Goal: Find specific page/section: Find specific page/section

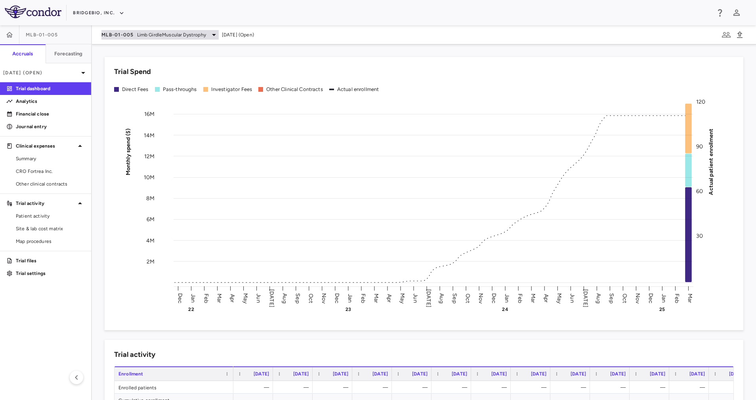
click at [195, 39] on div "MLB-01-005 Limb GirdleMuscular [MEDICAL_DATA]" at bounding box center [159, 35] width 117 height 10
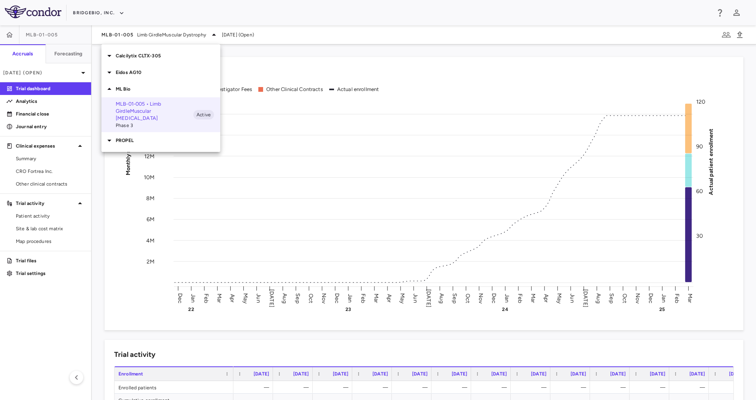
click at [126, 94] on div "ML Bio" at bounding box center [160, 89] width 119 height 17
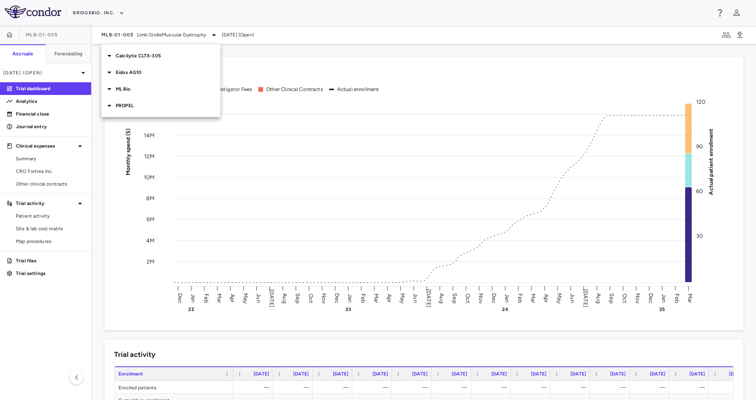
click at [132, 109] on p "PROPEL" at bounding box center [168, 105] width 105 height 7
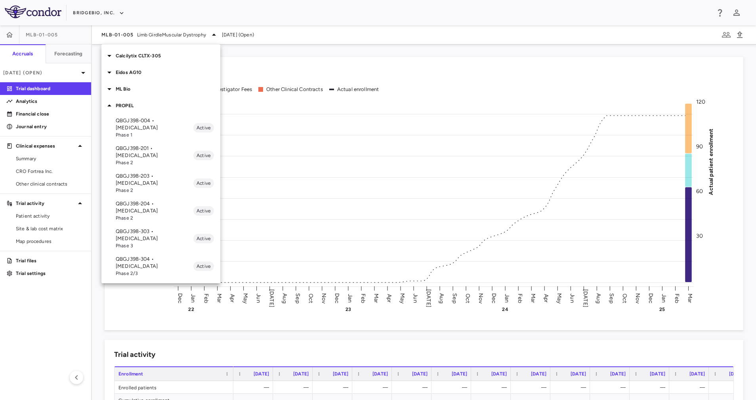
click at [169, 228] on p "QBGJ398-303 • [MEDICAL_DATA]" at bounding box center [155, 235] width 78 height 14
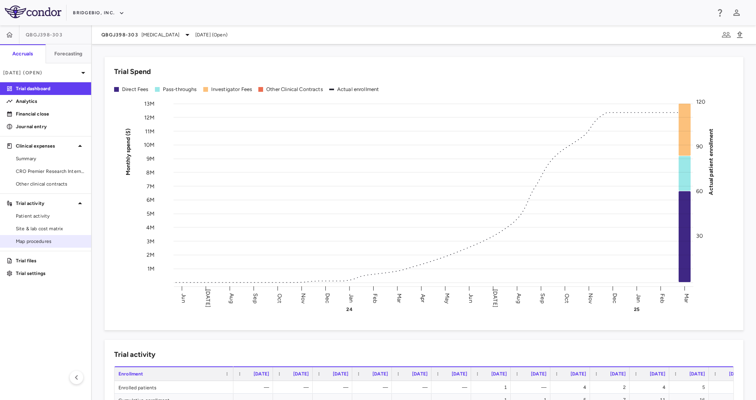
click at [44, 240] on span "Map procedures" at bounding box center [50, 241] width 69 height 7
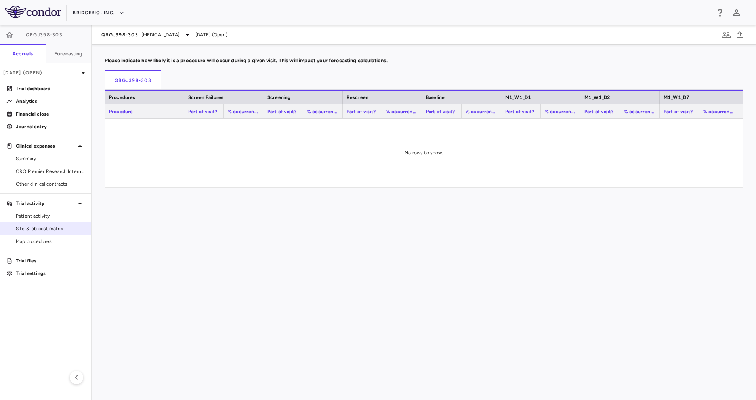
click at [45, 228] on span "Site & lab cost matrix" at bounding box center [50, 228] width 69 height 7
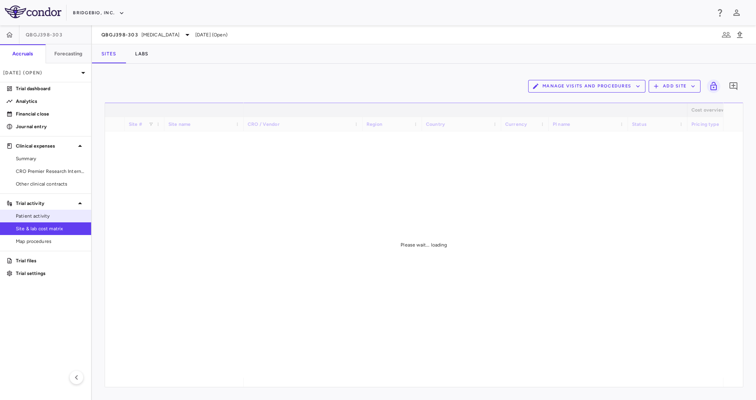
click at [44, 216] on span "Patient activity" at bounding box center [50, 216] width 69 height 7
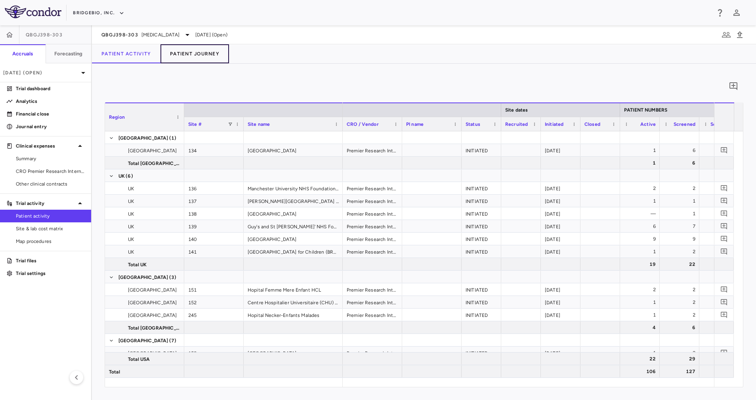
click at [214, 53] on button "Patient Journey" at bounding box center [194, 53] width 69 height 19
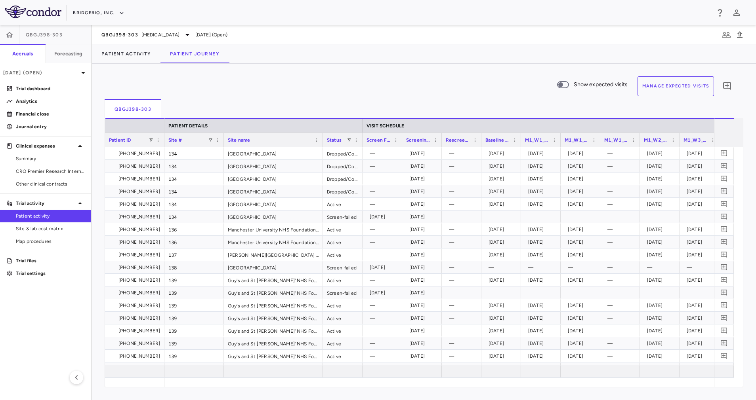
click at [678, 90] on button "Manage Expected Visits" at bounding box center [675, 86] width 77 height 20
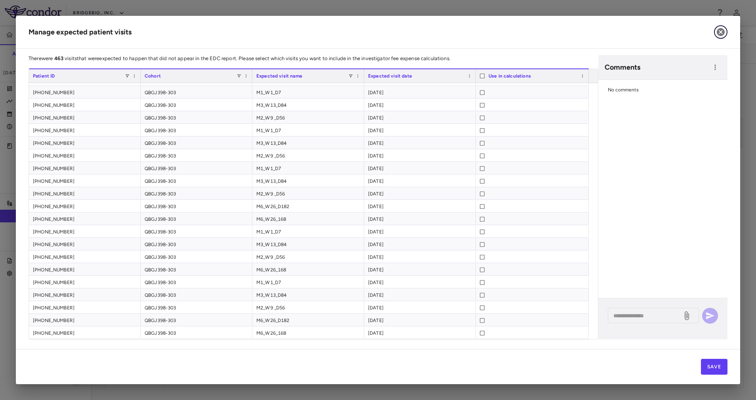
click at [722, 30] on icon "button" at bounding box center [721, 32] width 8 height 8
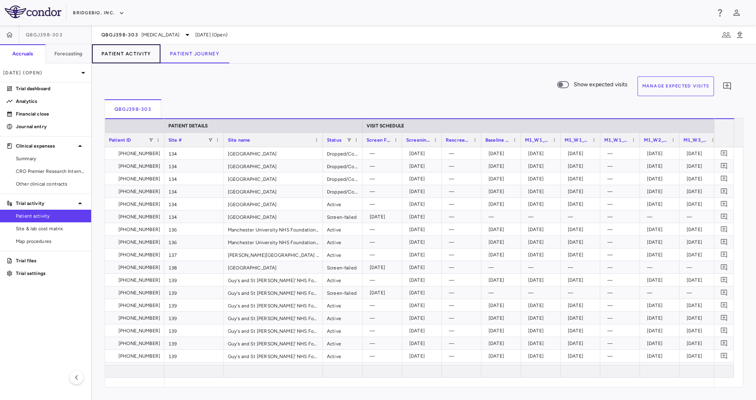
click at [122, 57] on button "Patient Activity" at bounding box center [126, 53] width 69 height 19
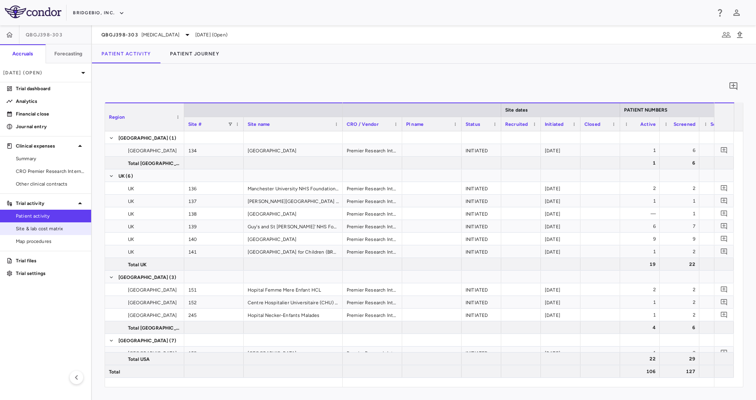
click at [57, 228] on span "Site & lab cost matrix" at bounding box center [50, 228] width 69 height 7
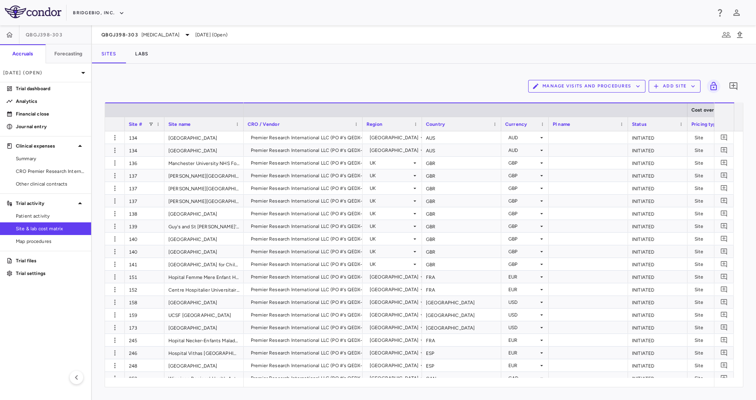
click at [628, 85] on button "Manage Visits and Procedures" at bounding box center [586, 86] width 117 height 13
click at [595, 99] on li "Visit Schedules" at bounding box center [578, 102] width 84 height 12
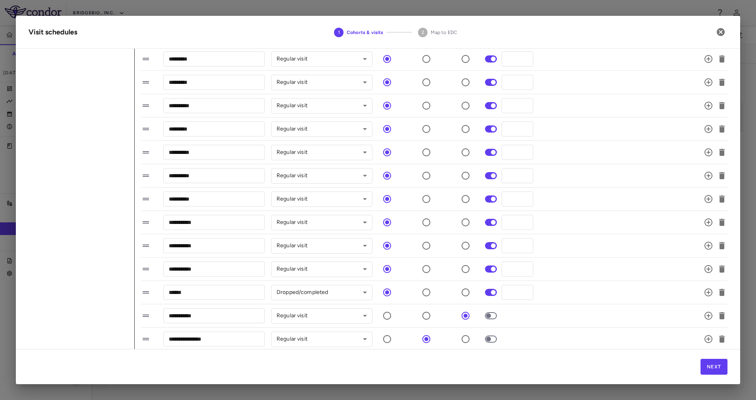
scroll to position [265, 0]
